Goal: Transaction & Acquisition: Download file/media

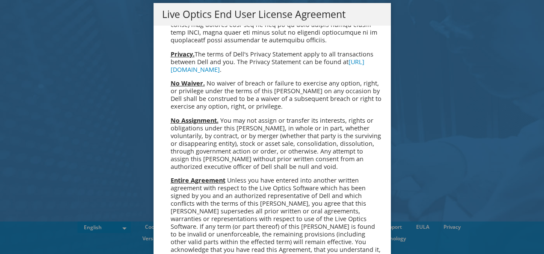
scroll to position [3235, 0]
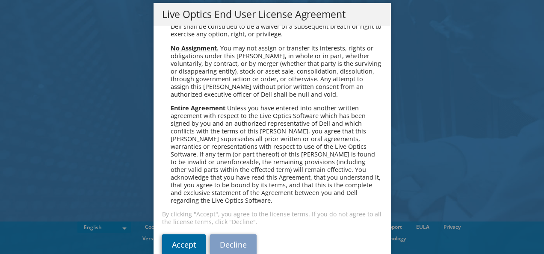
click at [180, 234] on link "Accept" at bounding box center [184, 244] width 44 height 21
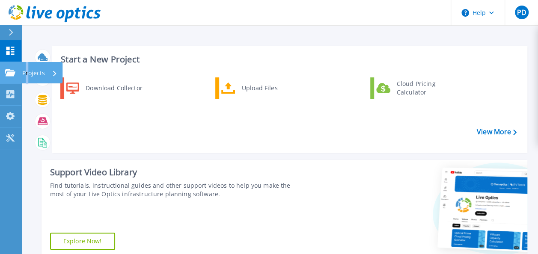
click at [27, 74] on p "Projects" at bounding box center [33, 73] width 23 height 22
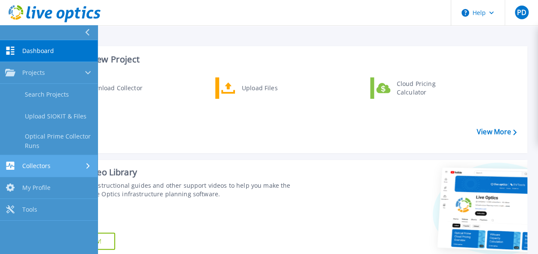
click at [50, 163] on div "Collectors" at bounding box center [48, 166] width 87 height 8
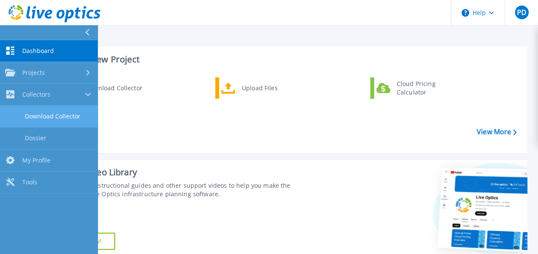
click at [55, 115] on link "Download Collector" at bounding box center [49, 117] width 98 height 22
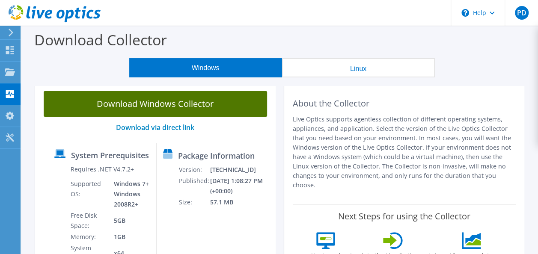
click at [184, 103] on link "Download Windows Collector" at bounding box center [155, 104] width 223 height 26
